Goal: Task Accomplishment & Management: Manage account settings

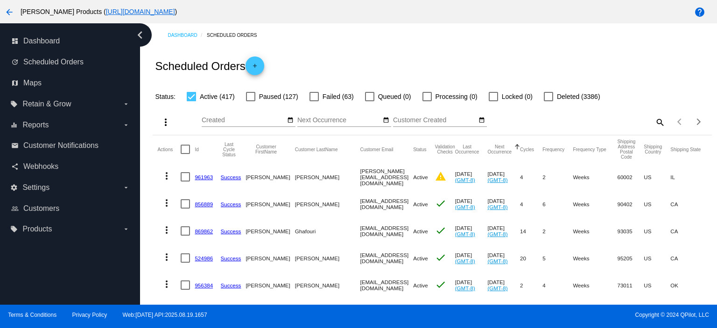
click at [654, 123] on mat-icon "search" at bounding box center [659, 122] width 11 height 14
click at [541, 119] on input "Search" at bounding box center [595, 120] width 139 height 7
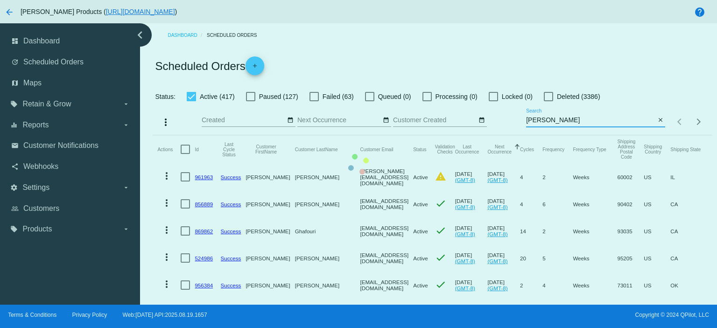
type input "michellesal415"
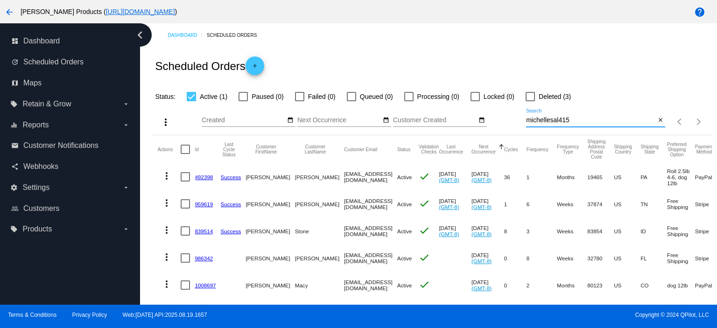
click at [202, 175] on link "492398" at bounding box center [204, 177] width 18 height 6
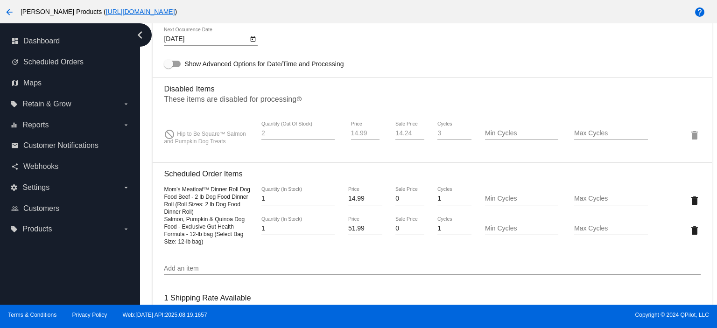
scroll to position [622, 0]
click at [689, 202] on mat-icon "delete" at bounding box center [694, 198] width 11 height 11
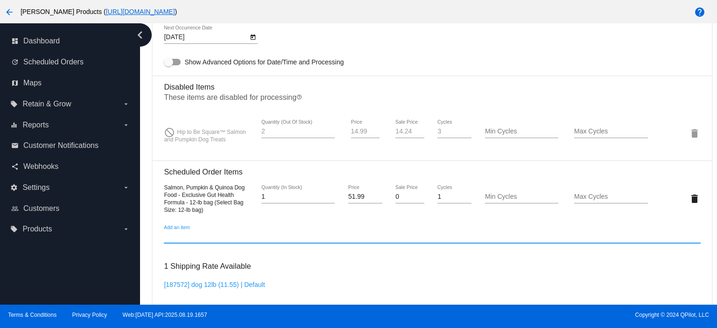
click at [184, 241] on input "Add an item" at bounding box center [432, 236] width 536 height 7
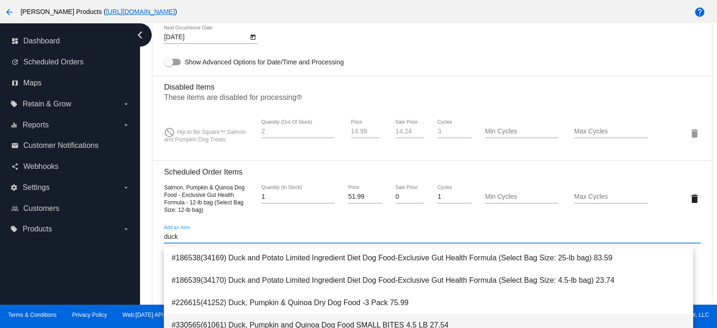
scroll to position [62, 0]
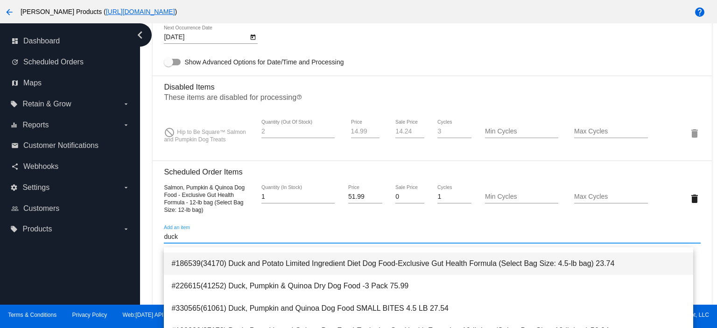
type input "duck"
click at [440, 264] on span "#186539(34170) Duck and Potato Limited Ingredient Diet Dog Food-Exclusive Gut H…" at bounding box center [428, 263] width 514 height 22
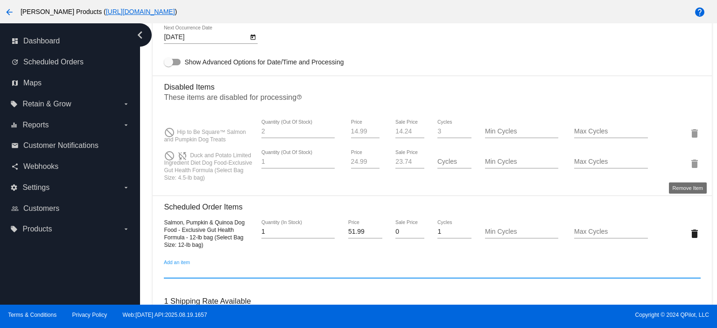
click at [690, 165] on mat-icon "delete" at bounding box center [694, 163] width 11 height 11
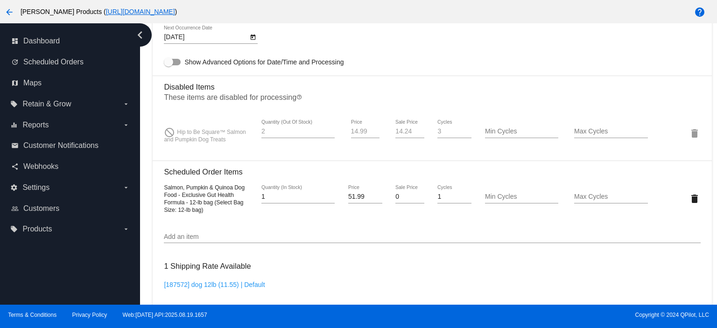
click at [170, 241] on input "Add an item" at bounding box center [432, 236] width 536 height 7
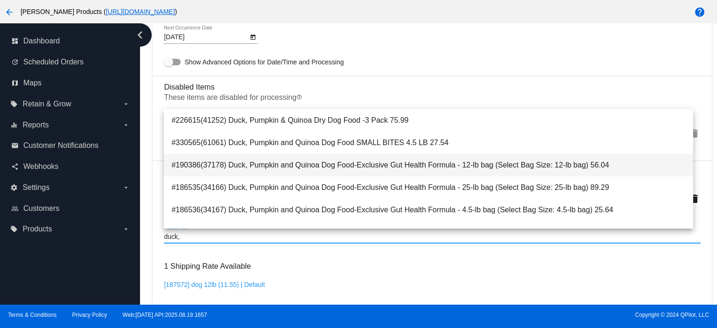
type input "duck,"
click at [468, 163] on span "#190386(37178) Duck, Pumpkin and Quinoa Dog Food-Exclusive Gut Health Formula -…" at bounding box center [428, 165] width 514 height 22
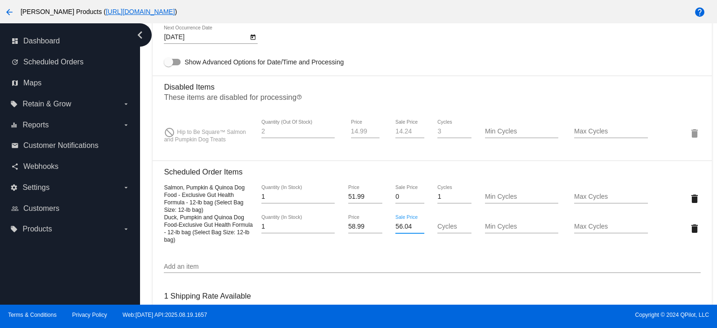
drag, startPoint x: 409, startPoint y: 232, endPoint x: 379, endPoint y: 232, distance: 29.9
click at [379, 232] on div "Duck, Pumpkin and Quinoa Dog Food-Exclusive Gut Health Formula - 12-lb bag (Sel…" at bounding box center [432, 228] width 536 height 30
type input "0"
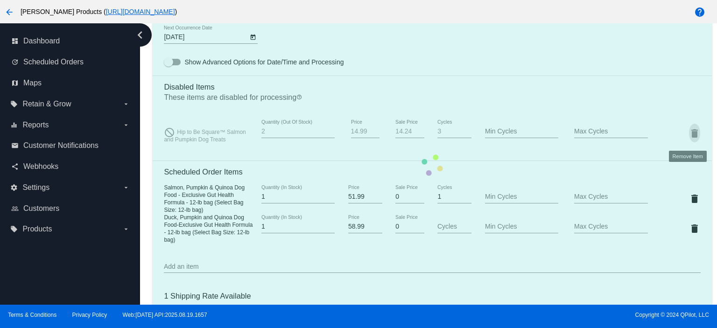
click at [683, 134] on mat-card "Customer 817065: [PERSON_NAME] [EMAIL_ADDRESS][DOMAIN_NAME] Customer Shipping E…" at bounding box center [432, 165] width 558 height 1084
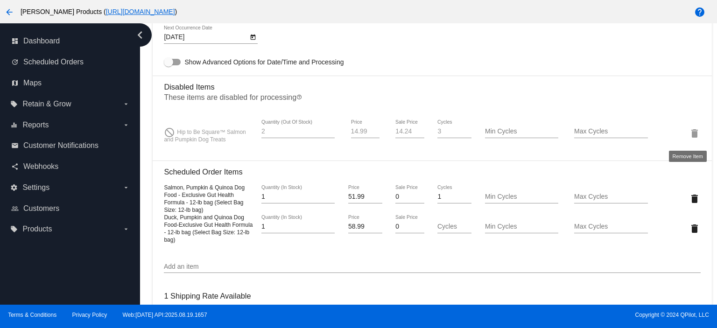
click at [689, 138] on mat-icon "delete" at bounding box center [694, 133] width 11 height 11
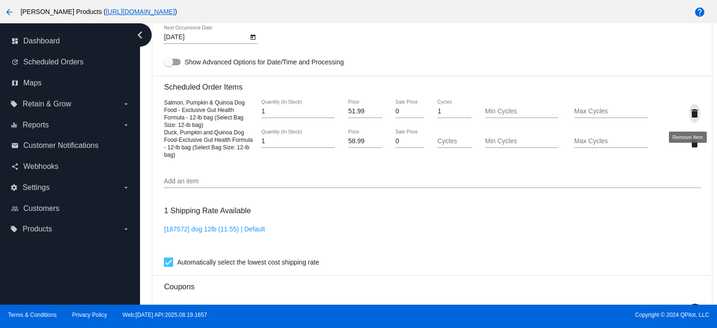
click at [689, 115] on mat-icon "delete" at bounding box center [694, 113] width 11 height 11
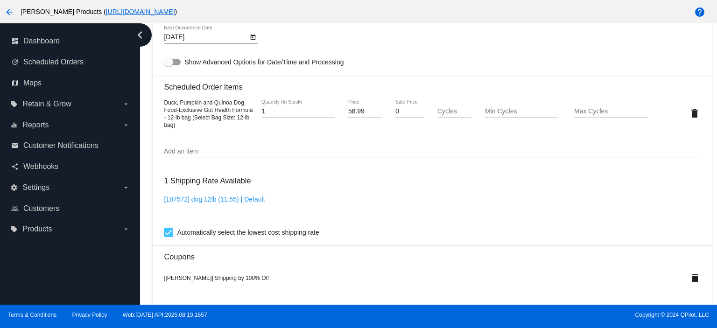
click at [181, 155] on input "Add an item" at bounding box center [432, 151] width 536 height 7
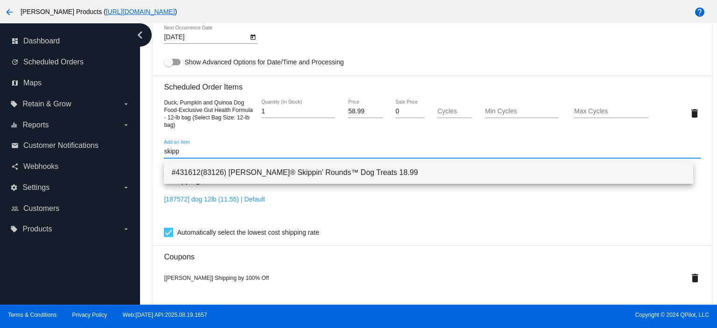
type input "skipp"
click at [287, 174] on span "#431612(83126) [PERSON_NAME]® Skippin’ Rounds™ Dog Treats 18.99" at bounding box center [428, 172] width 514 height 22
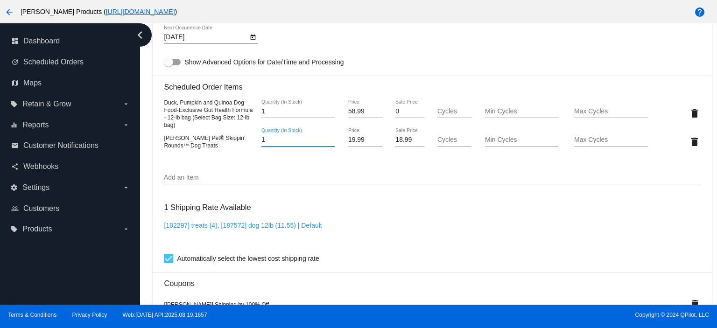
drag, startPoint x: 268, startPoint y: 143, endPoint x: 245, endPoint y: 144, distance: 22.9
click at [245, 144] on div "[PERSON_NAME] Pet® Skippin’ Rounds™ Dog Treats 1 Quantity (In Stock) 19.99 Pric…" at bounding box center [432, 141] width 536 height 27
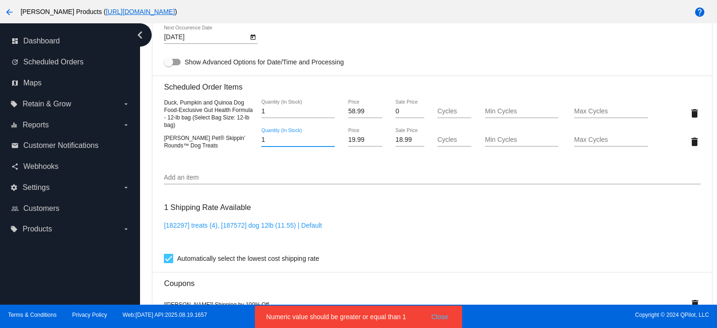
click at [245, 144] on div "[PERSON_NAME] Pet® Skippin’ Rounds™ Dog Treats" at bounding box center [209, 141] width 90 height 15
drag, startPoint x: 265, startPoint y: 145, endPoint x: 256, endPoint y: 146, distance: 9.4
click at [256, 146] on div "1 Quantity (In Stock)" at bounding box center [298, 141] width 90 height 27
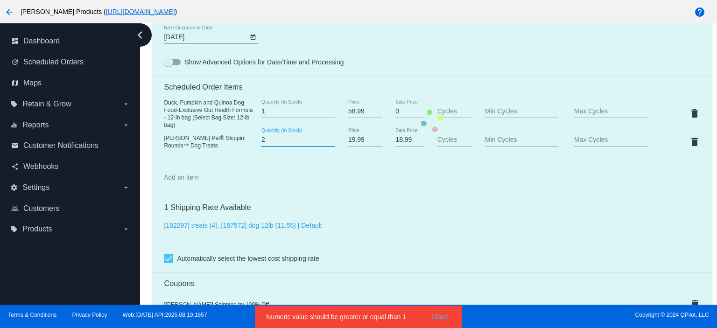
type input "2"
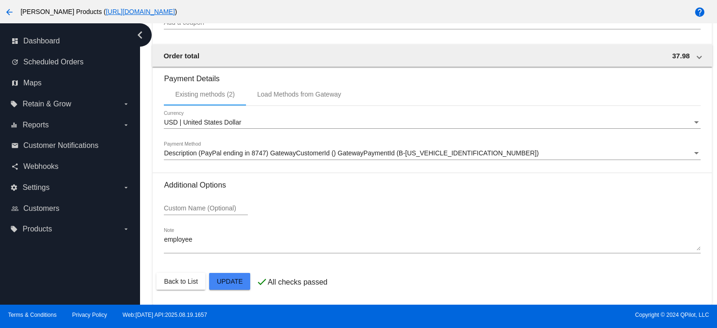
scroll to position [940, 0]
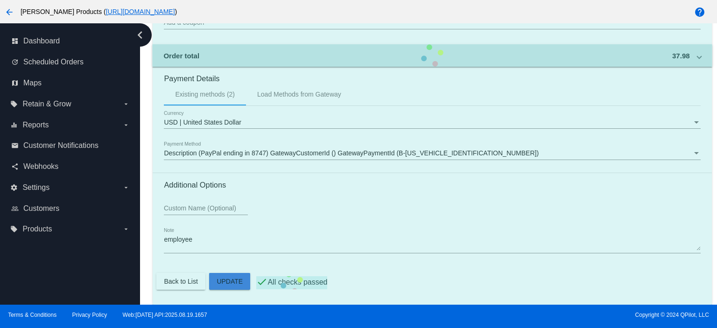
type input "0"
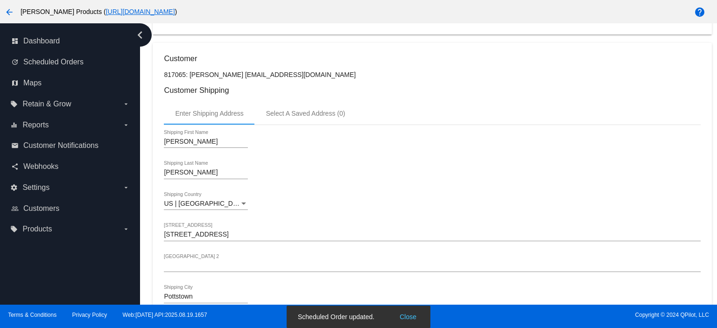
scroll to position [131, 0]
